Goal: Information Seeking & Learning: Understand process/instructions

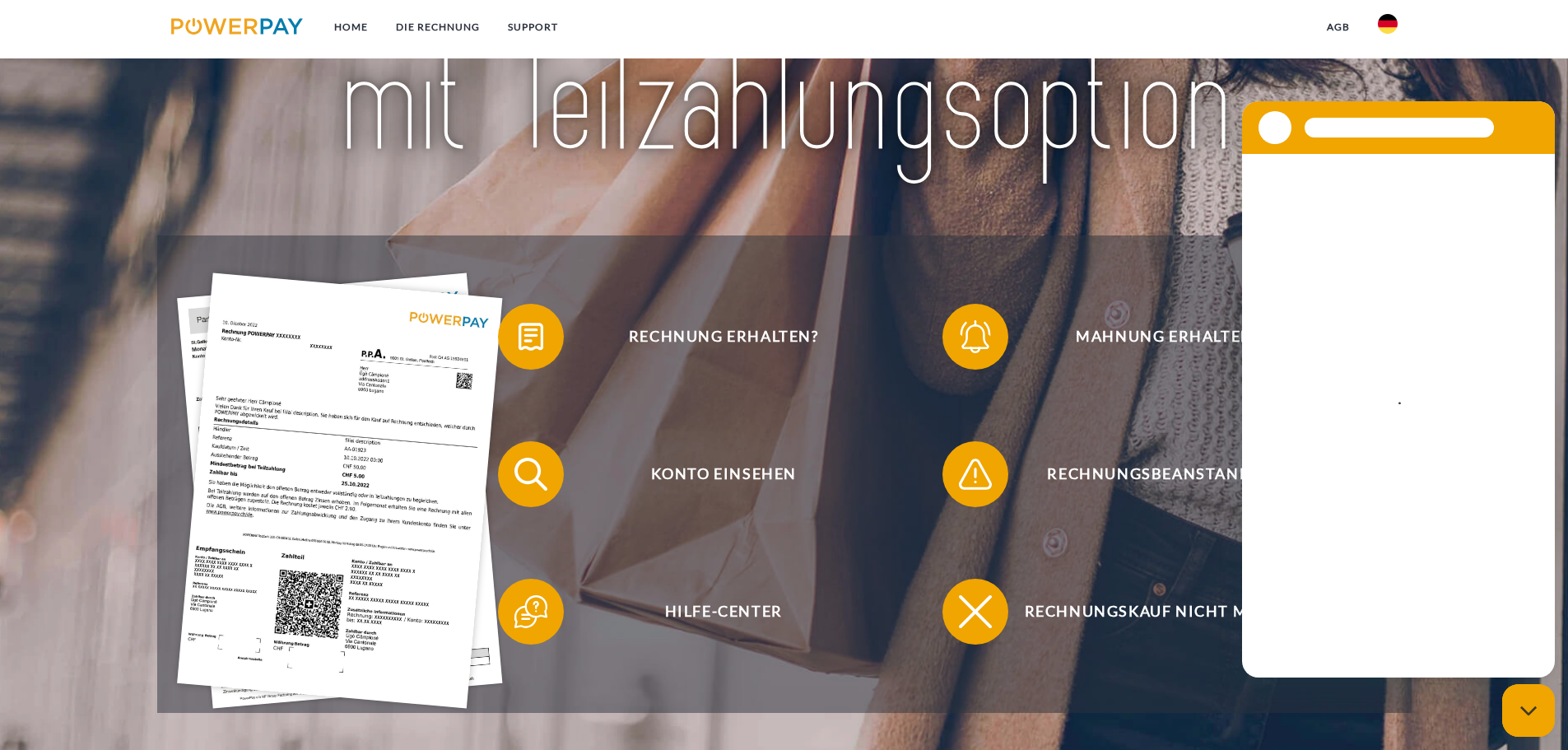
scroll to position [247, 0]
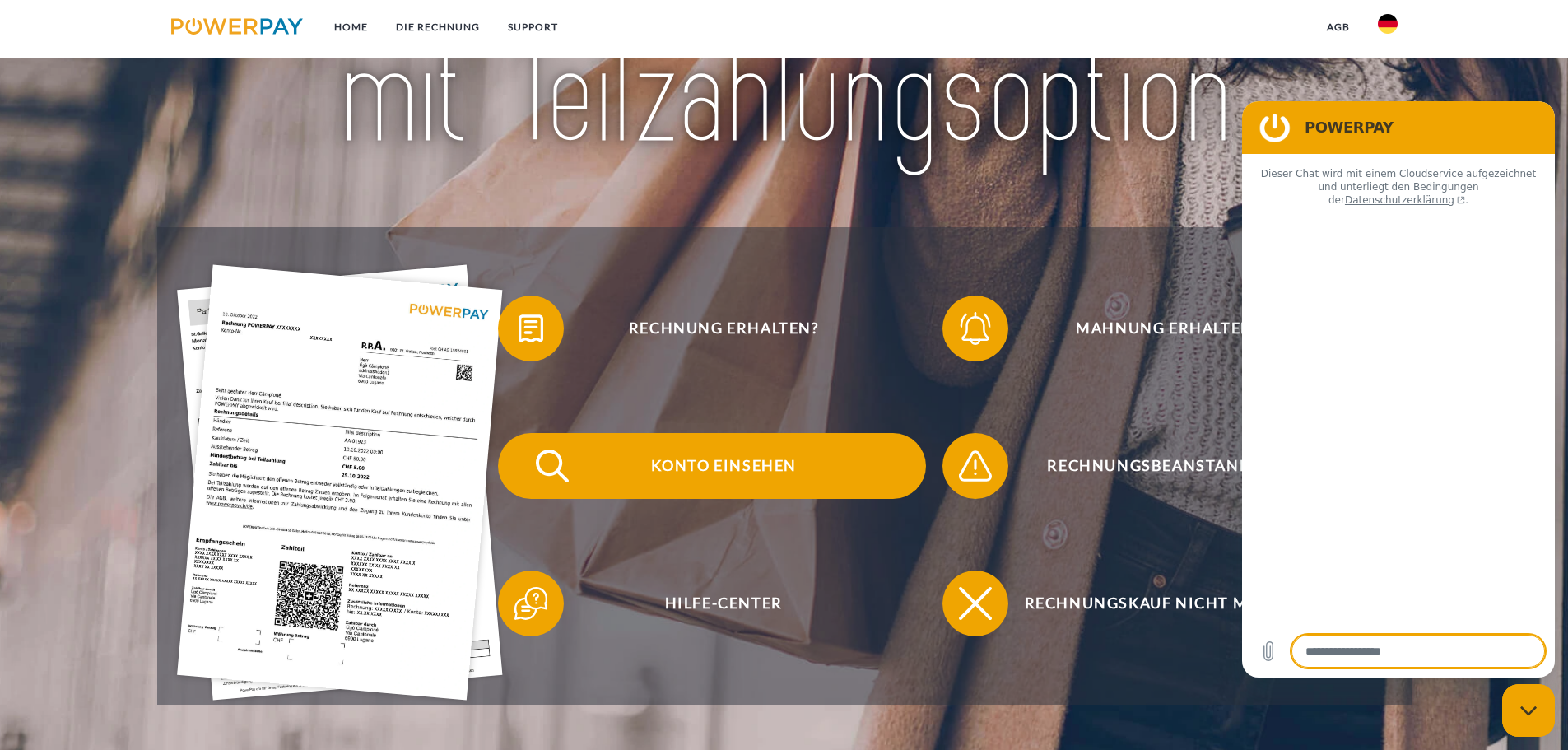
type textarea "*"
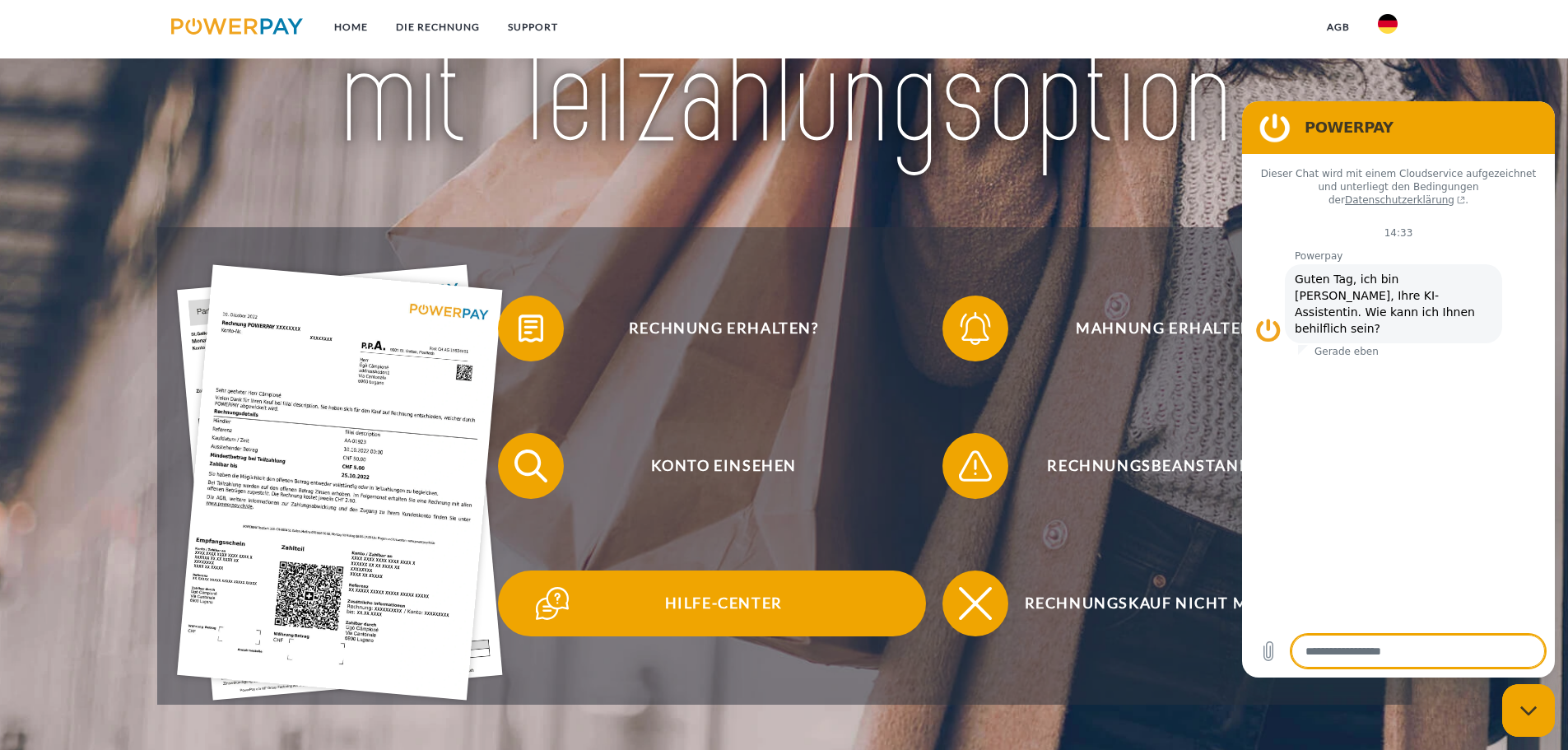
click at [681, 616] on span "Hilfe-Center" at bounding box center [724, 603] width 403 height 66
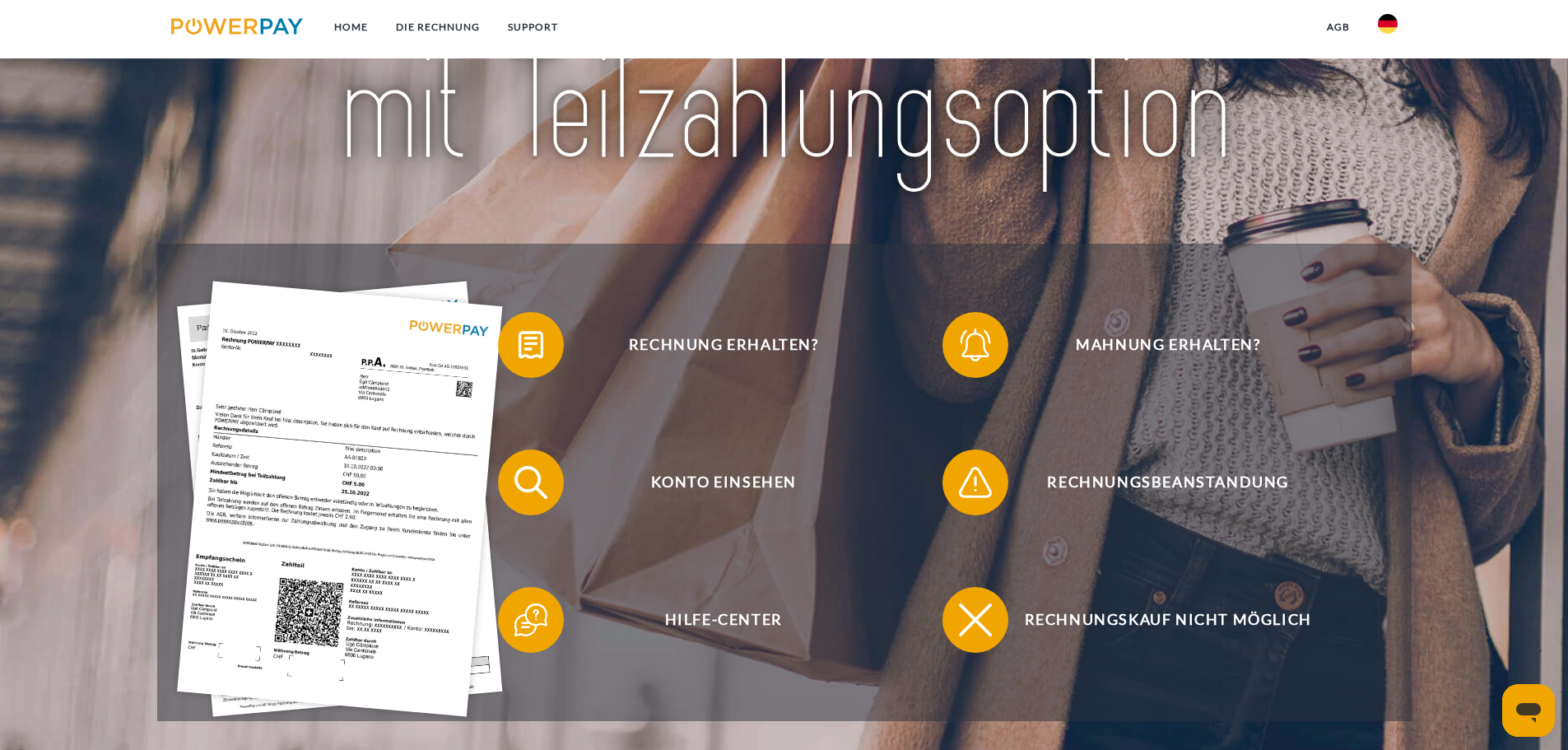
scroll to position [247, 0]
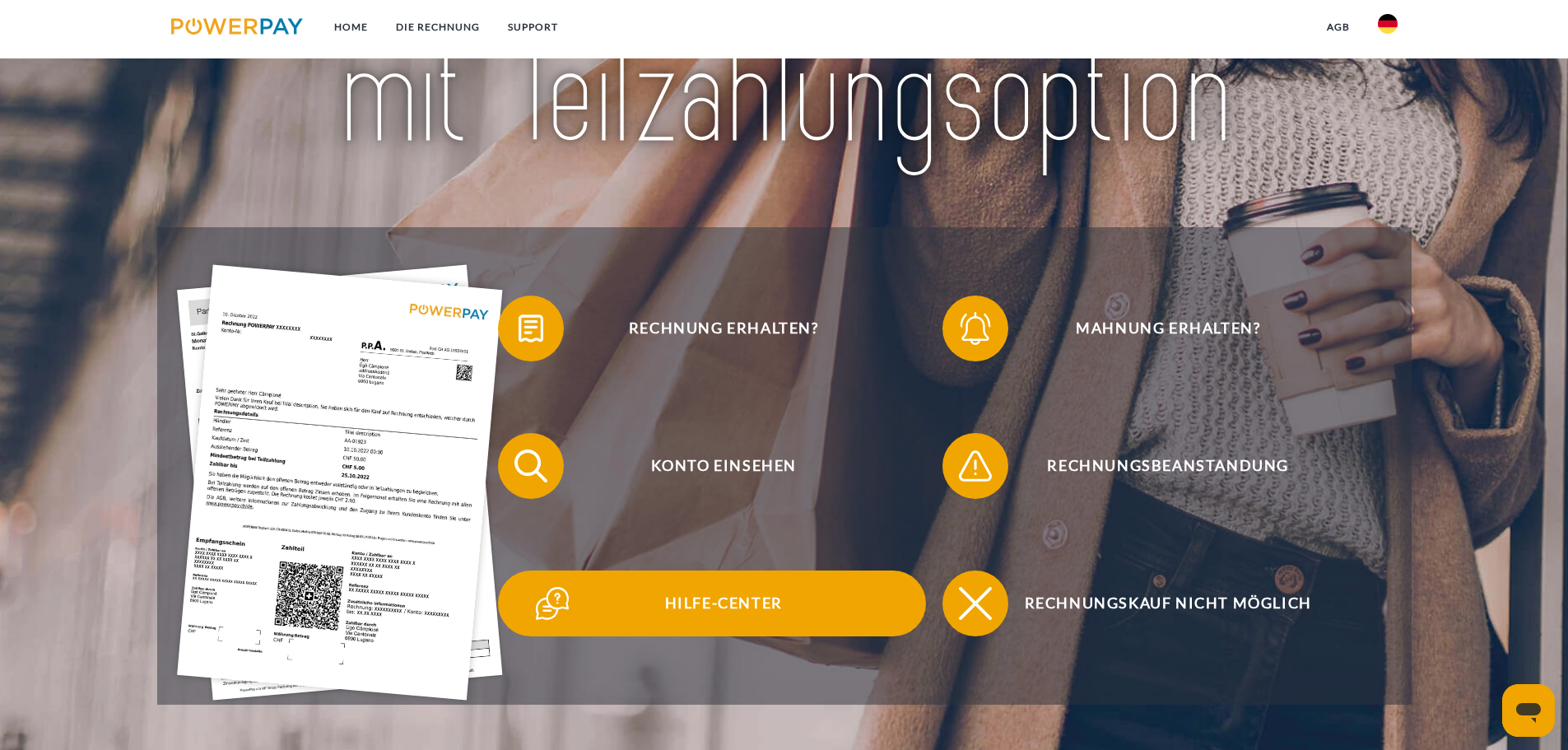
click at [703, 603] on span "Hilfe-Center" at bounding box center [724, 603] width 403 height 66
